Goal: Task Accomplishment & Management: Use online tool/utility

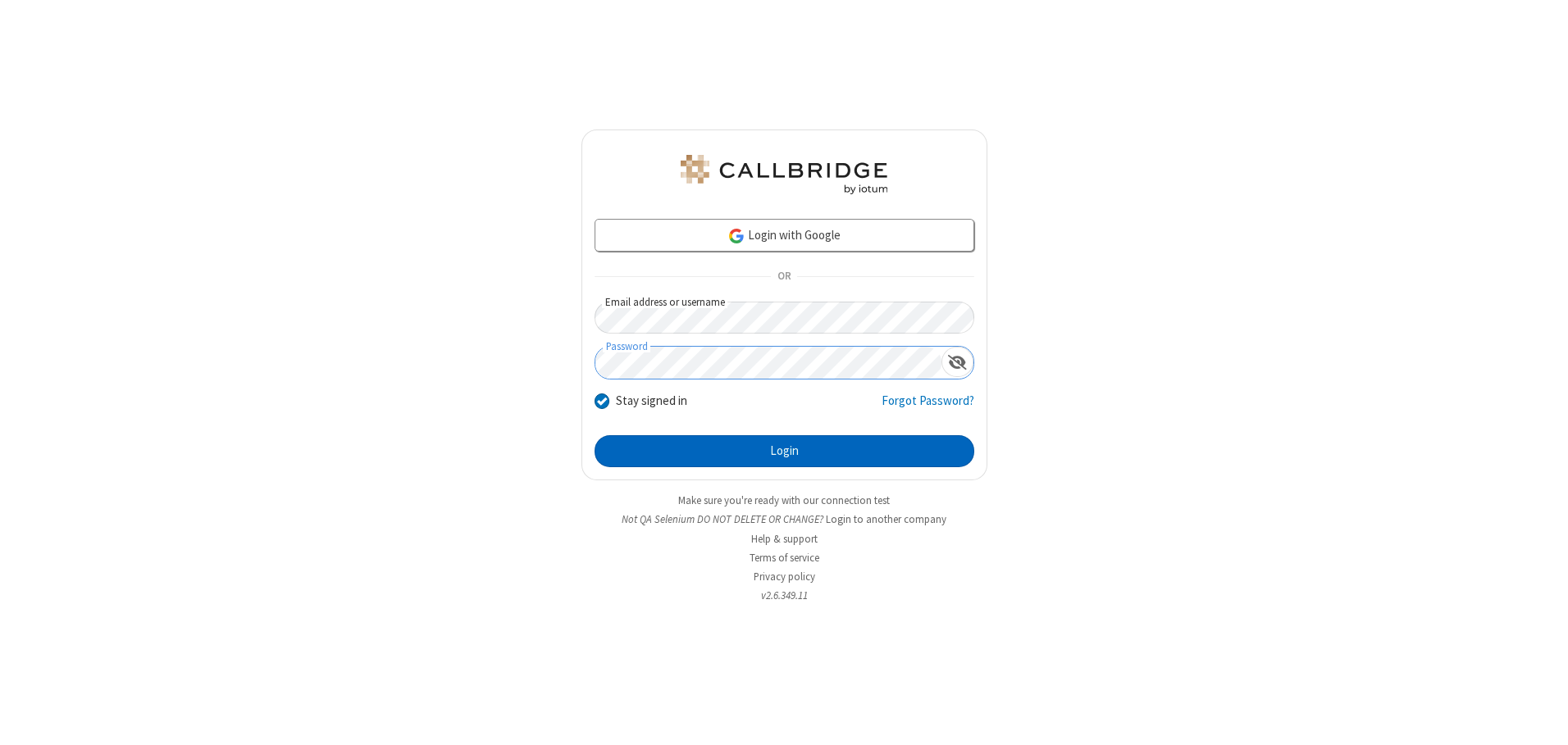
click at [784, 451] on button "Login" at bounding box center [784, 451] width 379 height 32
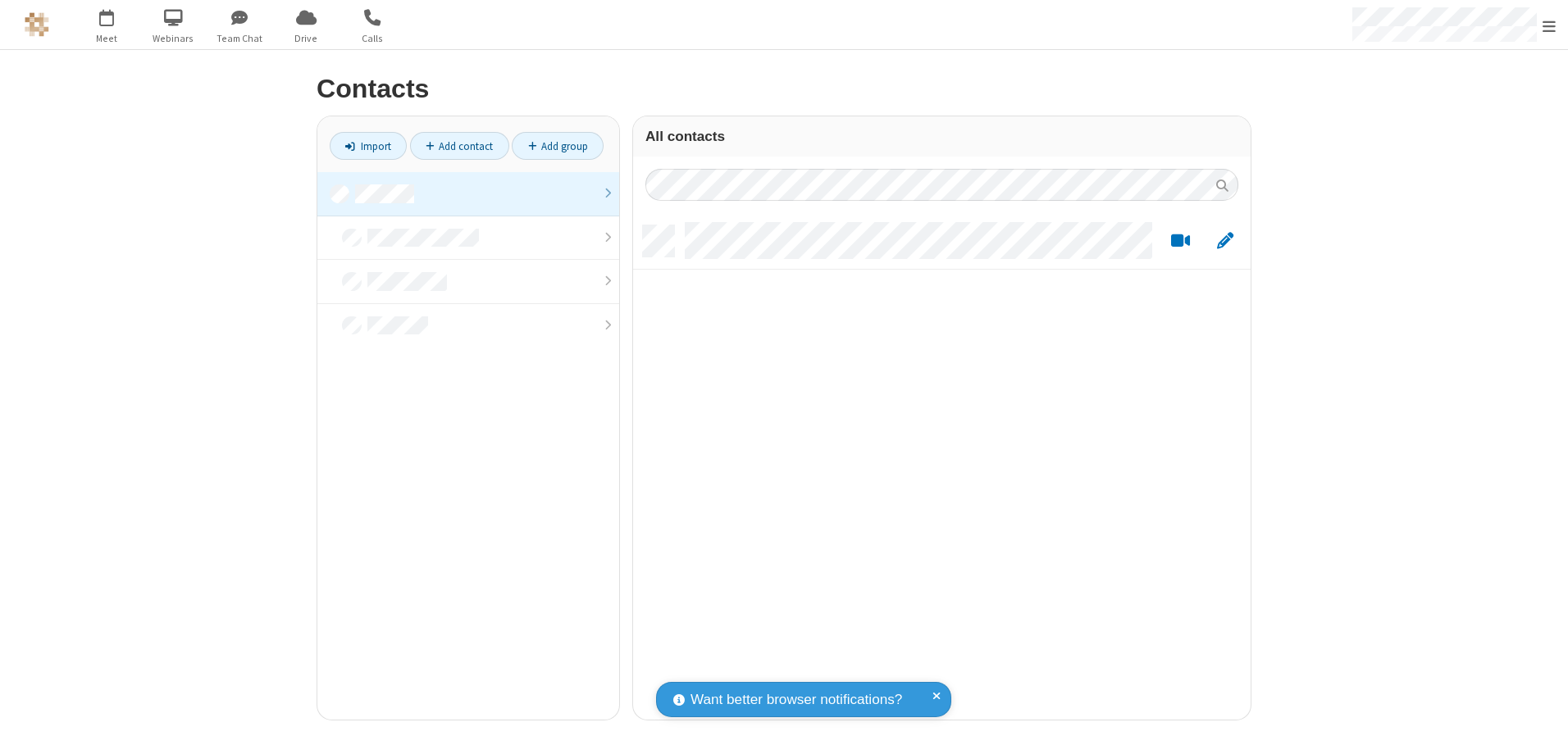
scroll to position [494, 605]
click at [469, 193] on link at bounding box center [468, 194] width 301 height 45
click at [368, 146] on link "Import" at bounding box center [368, 146] width 77 height 28
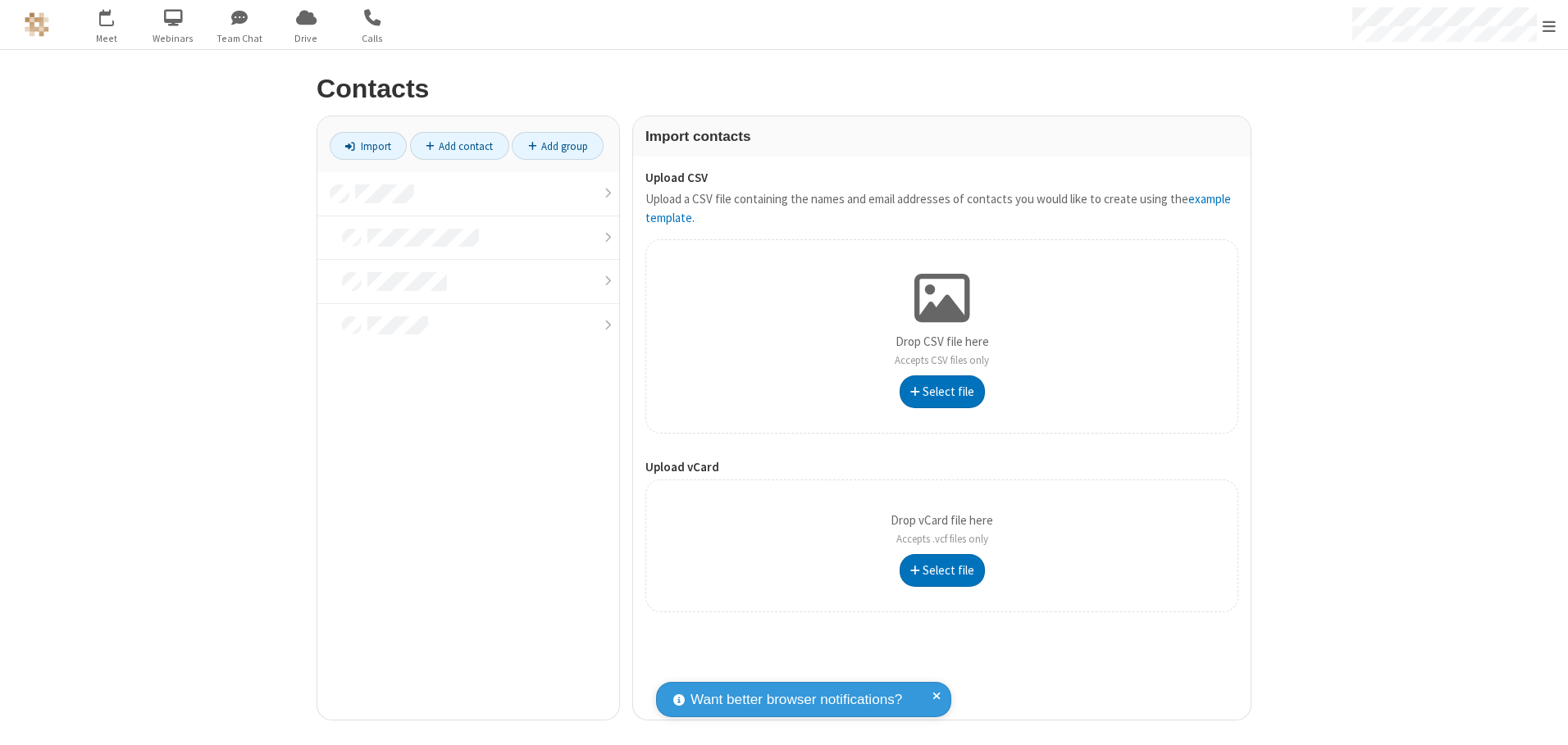
type input "C:\fakepath\excel_file.xlsx"
